Goal: Share content: Share content

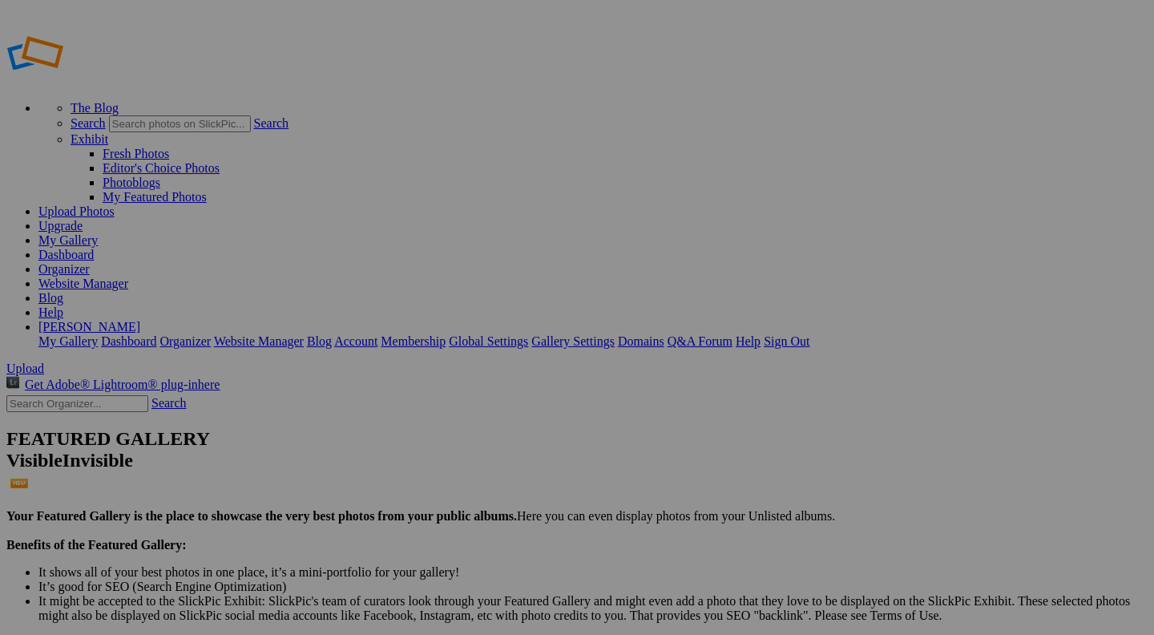
type input "[GEOGRAPHIC_DATA] 2025"
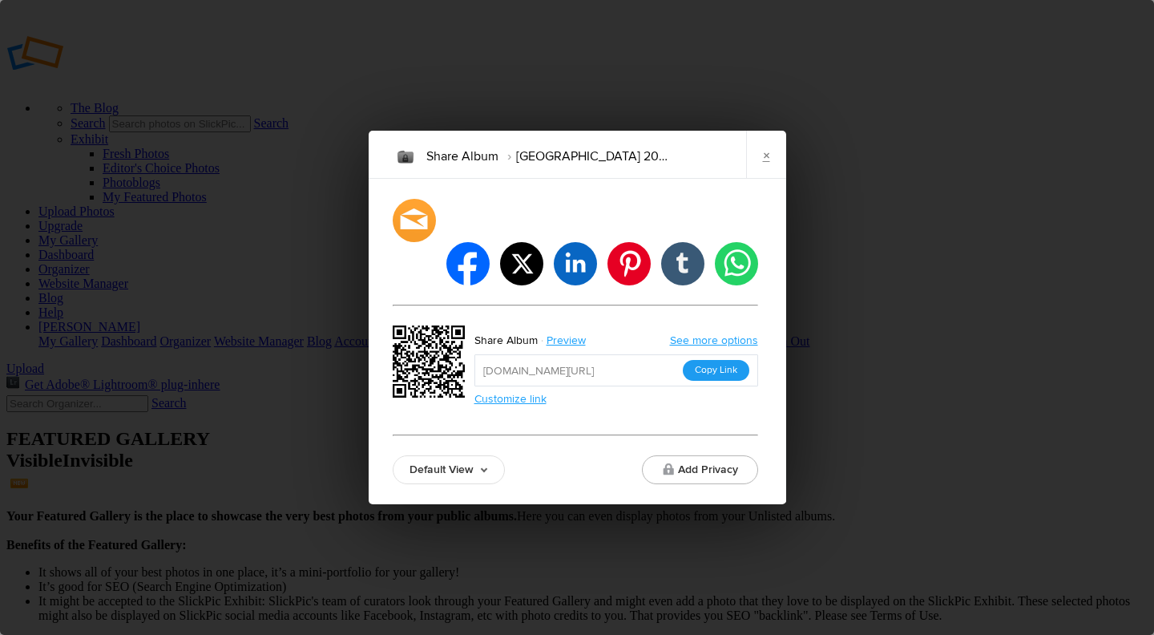
click at [708, 360] on button "Copy Link" at bounding box center [716, 370] width 67 height 21
click at [769, 179] on link "×" at bounding box center [766, 155] width 40 height 48
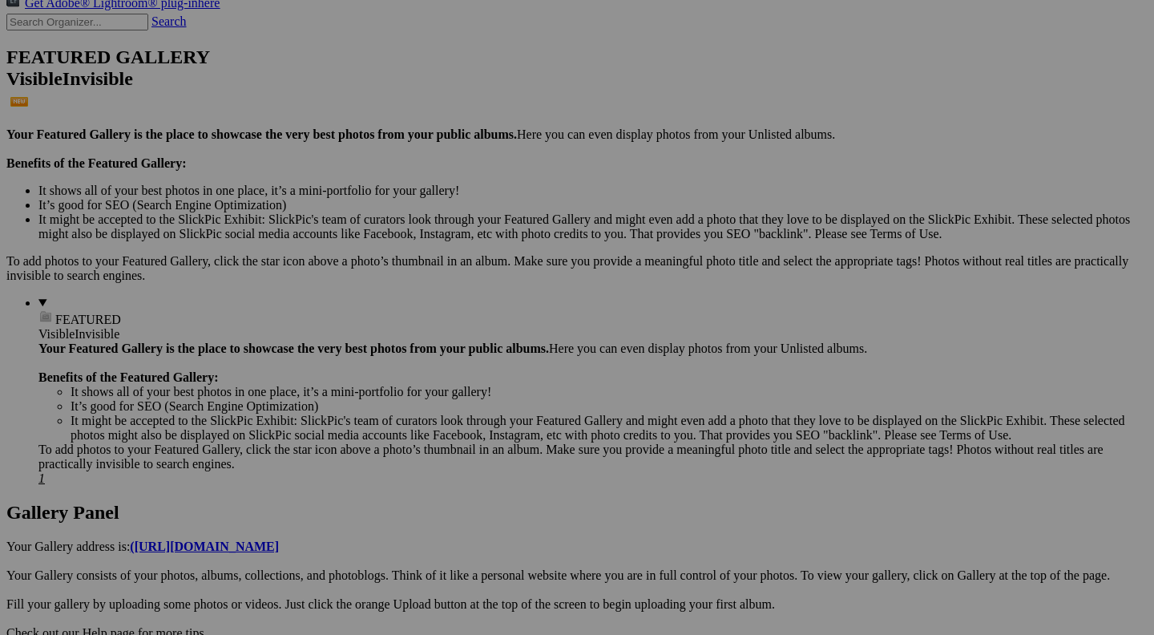
scroll to position [384, 0]
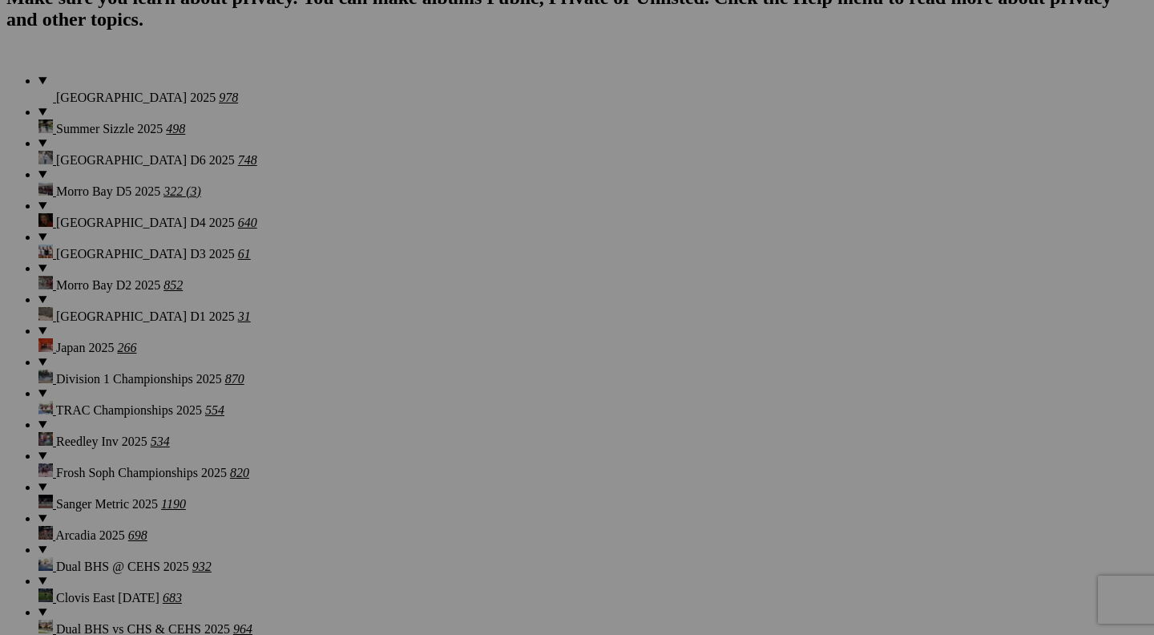
scroll to position [4655, 0]
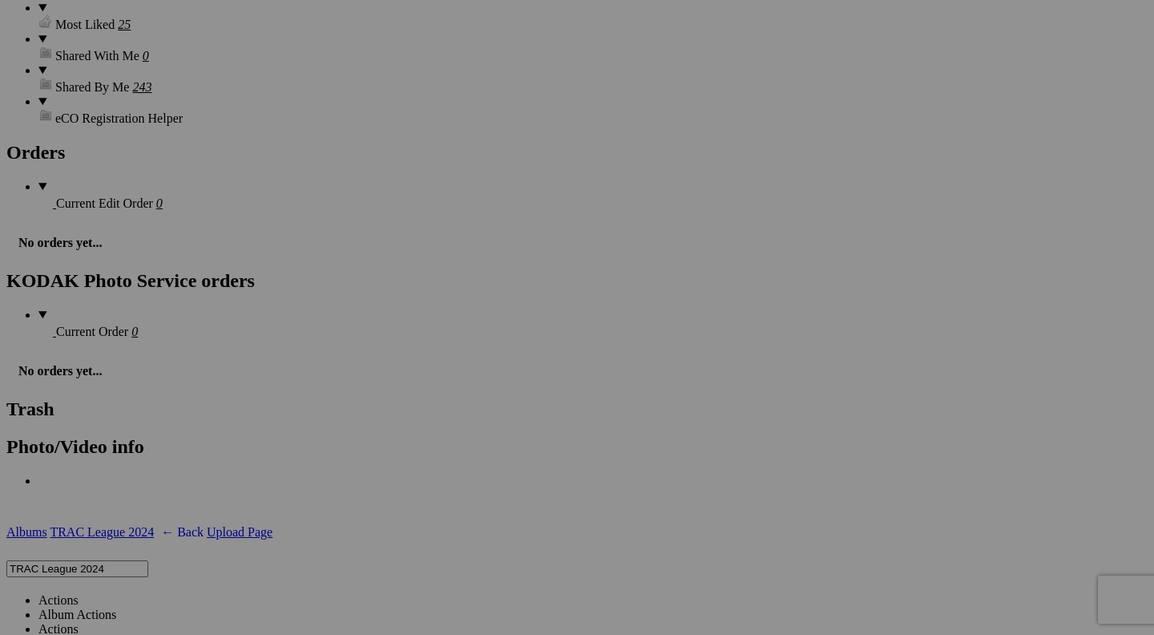
scroll to position [7976, 0]
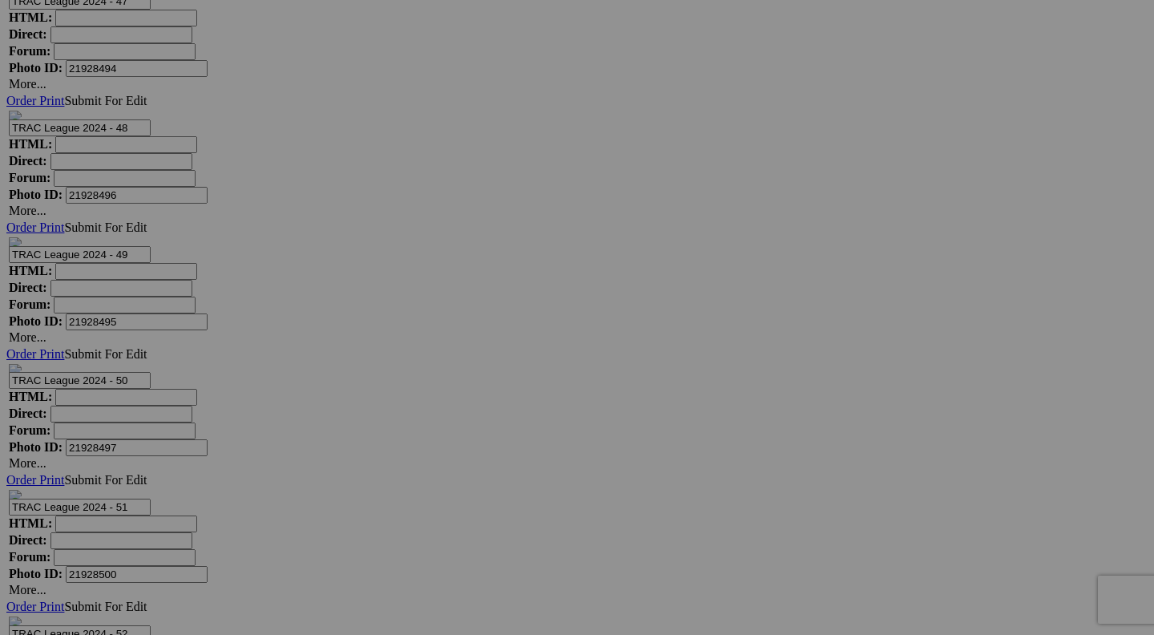
scroll to position [16456, 0]
